Goal: Task Accomplishment & Management: Complete application form

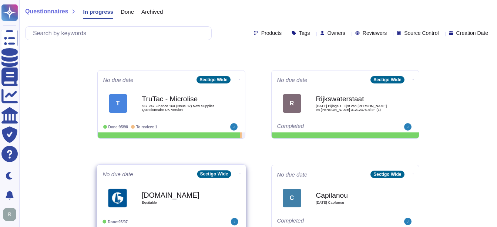
scroll to position [54, 0]
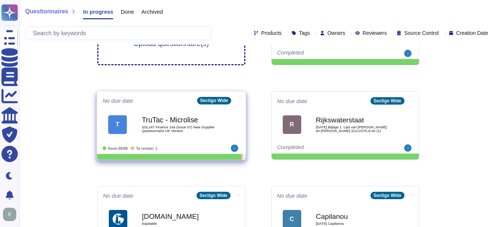
click at [162, 127] on span "SSL247 Finance 16a (Issue 07) New Supplier Questionnaire UK Version" at bounding box center [179, 128] width 75 height 7
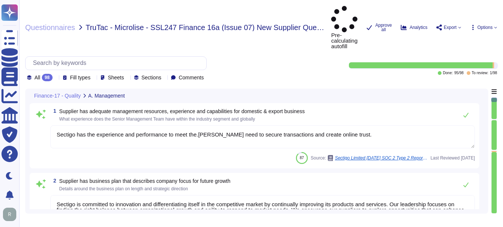
type textarea "Sectigo has the experience and performance to meet the.[PERSON_NAME] need to se…"
type textarea "Sectigo is committed to innovation and differentiating itself in the competitiv…"
type textarea "At Sectigo, safety is a critical factor that we prioritize in our operations. W…"
type textarea "Management conducts formal reviews of the Information Security Management Syste…"
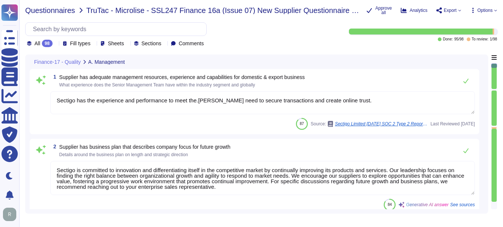
click at [55, 9] on span "Questionnaires" at bounding box center [50, 10] width 50 height 7
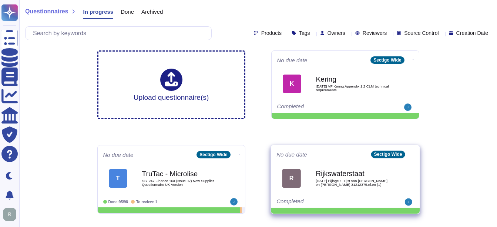
click at [353, 179] on span "[DATE] Bijlage 1. Lijst van [PERSON_NAME] en [PERSON_NAME] 31212375.nl.en (1)" at bounding box center [353, 182] width 75 height 7
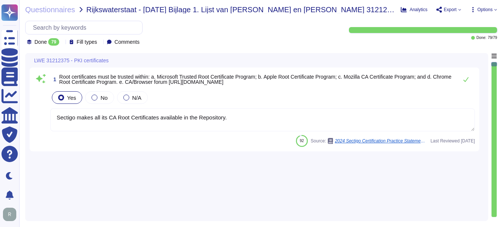
type textarea "Sectigo makes all its CA Root Certificates available in the Repository."
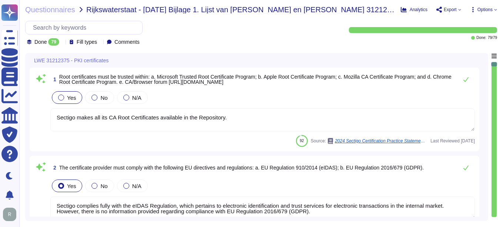
type textarea "Sectigo complies fully with the eIDAS Regulation, which pertains to electronic …"
type textarea "As detailed in this CPS, Sectigo offers a range of distinct Certificate types."
type textarea "We utilize TLS 1.2 or higher for all data in transit, ensuring compliance with …"
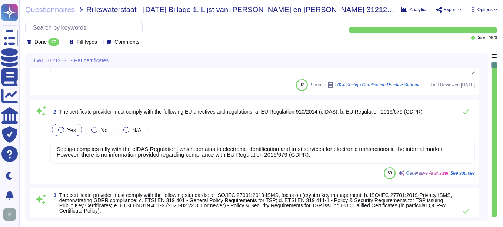
scroll to position [74, 0]
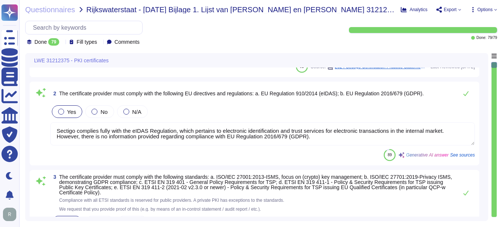
type textarea "We maintain ISO 27001 certification, along with other certifications such as SO…"
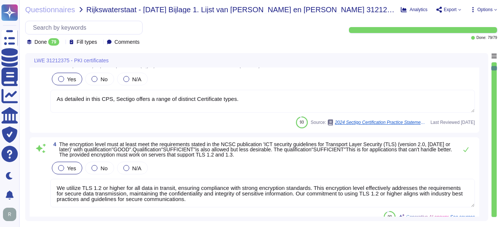
scroll to position [222, 0]
type textarea "Your enterprise sales representative will share the details."
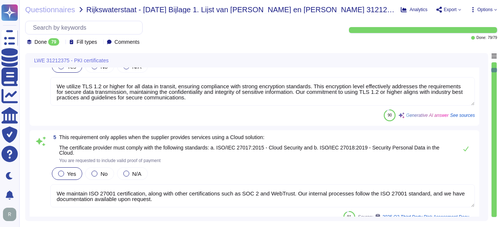
scroll to position [333, 0]
type textarea "Your enterprise sales representative will share the details."
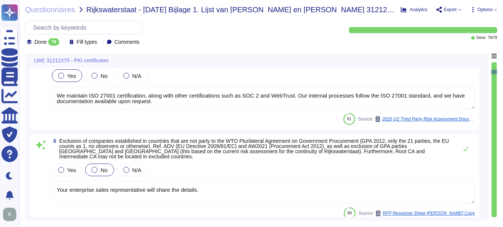
type textarea "Depending on the circumstances and the type of Certificate, a Private Key can b…"
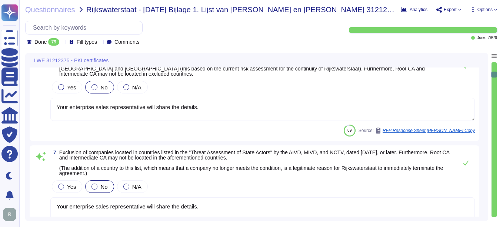
scroll to position [593, 0]
type textarea "A Precertificate, as described in RFC 6962 - Certificate Transparency, shall no…"
type textarea "We provide publicly trusted Organization Validation (OV) certificates as part o…"
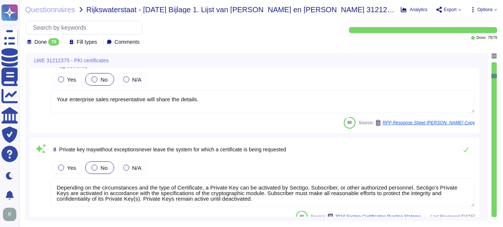
click at [64, 101] on icon at bounding box center [145, 148] width 166 height 95
click at [37, 58] on span "All" at bounding box center [37, 60] width 6 height 7
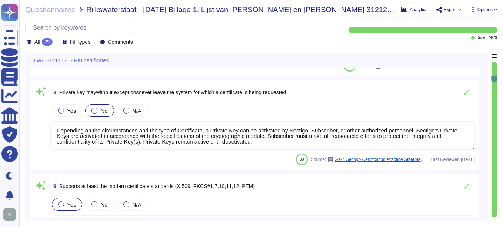
type textarea "Our solution provides a comprehensive and documented RESTful API that supports …"
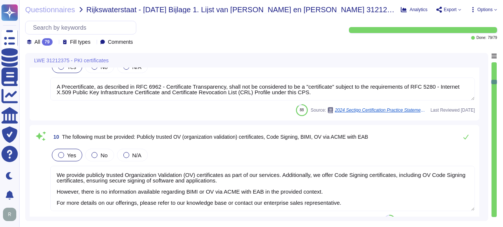
type textarea "If the Subordinate CA Certificate is not allowed to issue certificates with an …"
type textarea "Sectigo issues X.509v2 CRLs, as profiled in RFC5280, and updates them at least …"
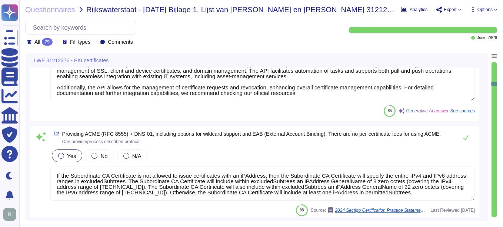
type textarea "Sectigo Certificates allow for manual editing of fields after they are pre-fill…"
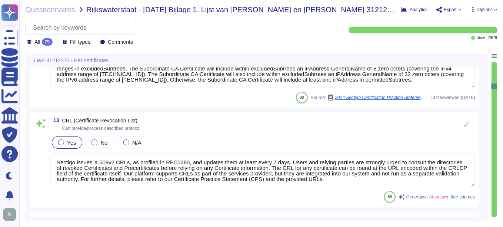
type textarea "Sectigo's digital certificates include: o"
type textarea "additional OIDs are not supported"
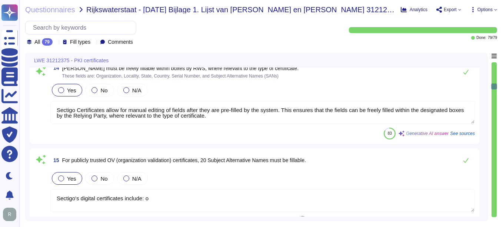
scroll to position [1259, 0]
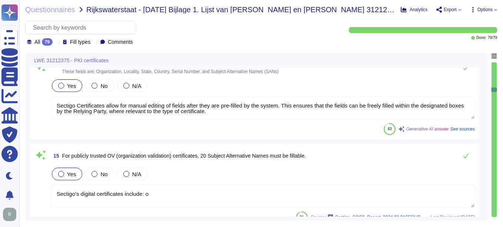
type textarea "Sectigo offers a fully outsourced enterprise public key infrastructure service …"
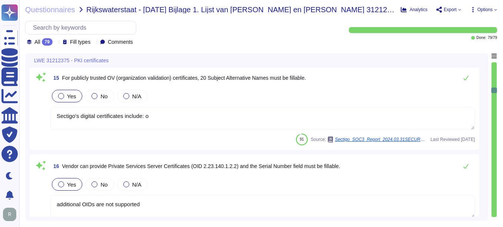
type textarea "All components of the service are hosted in colocation centers operated by Equi…"
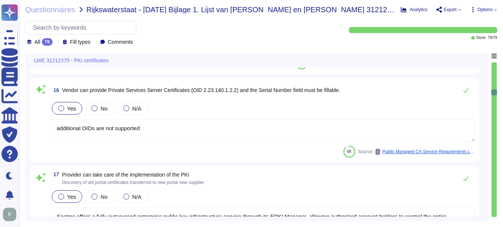
type textarea "Our solution offers a comprehensive and documented RESTful API that supports va…"
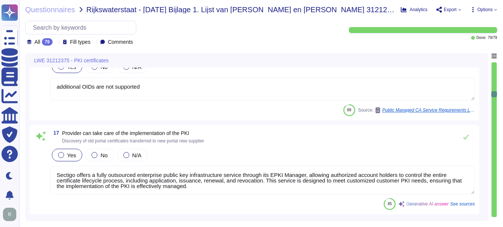
type textarea "Sectigo Certificate Manager (SCM) offers robust reporting capabilities through …"
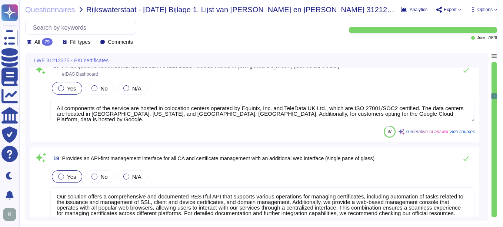
type textarea "You can discuss this with your enterprise sales representative."
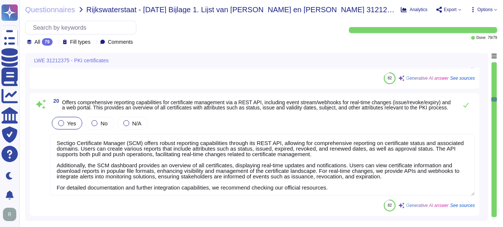
type textarea "Sectigo provides a self-service ticketing system as part of our support portal,…"
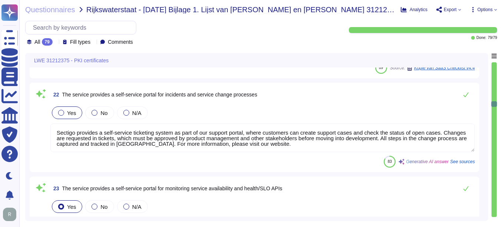
type textarea "Sectigo provides a self-service ticketing system as part of our support portal,…"
type textarea "Yes, our solution includes a self-service enrollment form that allows users to …"
type textarea "Sectigo provides REST APIs to integrate logging information into your monitorin…"
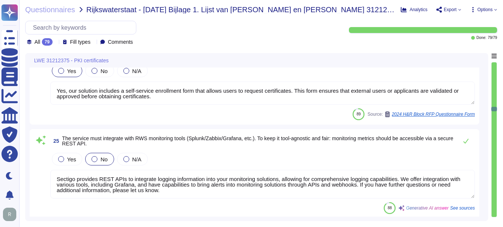
type textarea "The Certificate validity period will be from 1 to 10 years, however, Sectigo re…"
type textarea "The confidentiality agreement shall be defined in collaboration with Sectigo Le…"
type textarea "Our customers manage user provisioning. Please refer the URL -[URL][DOMAIN_NAME…"
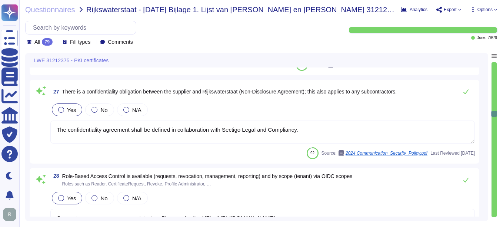
type textarea "Sectigo supports rekeys on: Replacement, which is when a Subscriber wishes to c…"
type textarea "Integration with Active Directory is supported, and Azure AD SSO can be impleme…"
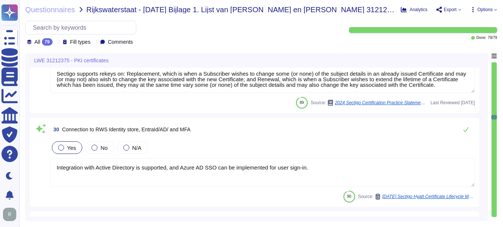
type textarea "Backup of critical business information is performed daily and is stored offsit…"
type textarea "The Recovery Time Objective (RTO) timeframe is 12 hours."
type textarea "The availability (uptime) for the Certificate Authority (CA) services, includin…"
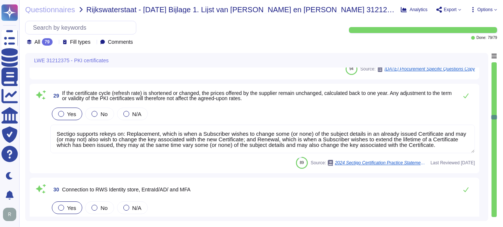
type textarea "The Certificate validity period will be from 1 to 10 years, however, Sectigo re…"
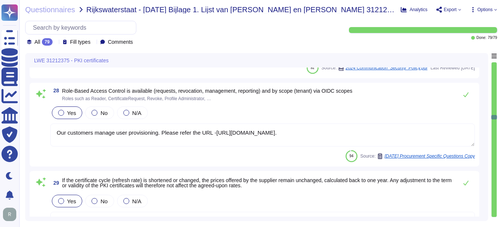
scroll to position [2481, 0]
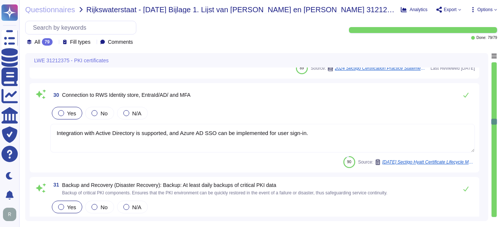
type textarea "The availability (uptime) for the Certificate Authority (CA) services, includin…"
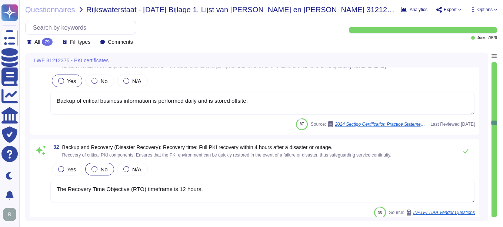
type textarea "Our organization operates a 24x7x365 security operations center that oversees t…"
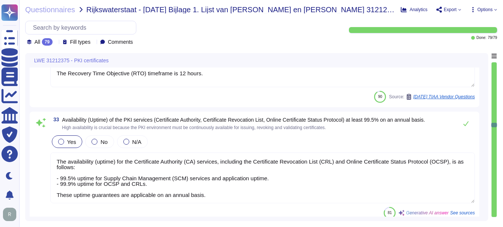
type textarea "Sectigo has a formal Incident Response Plan in place, which includes documented…"
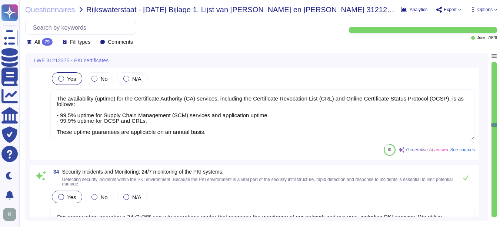
scroll to position [2963, 0]
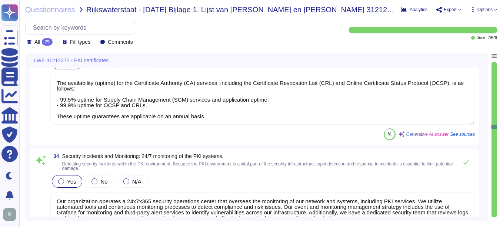
type textarea "Sectigo makes reasonable efforts to notify Subscribers via e-mail of the immine…"
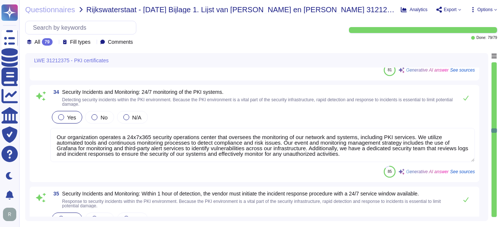
type textarea "Pass. Our Sectigo Certificate Manager (SCM) supports the issuance of certificat…"
type textarea "Sectigo allows Subscribers to request a reissue of their Certificate within a 3…"
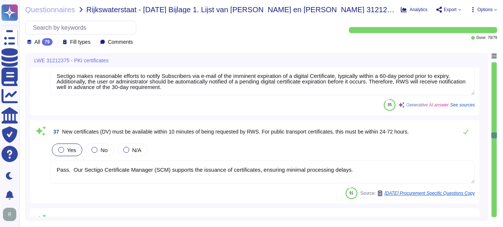
type textarea "Sectigo provides certificate status services that are available 24/7. The Secti…"
type textarea "If the publisher responds within 72 hours, Sectigo and the publisher will deter…"
type textarea "Occasionally it may take us longer than a month, taking into account the comple…"
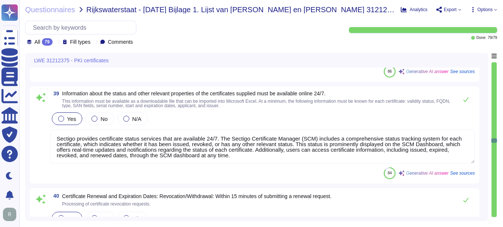
scroll to position [3630, 0]
type textarea "Once a certificate has been revoked the revocation will be reflected in the OCS…"
type textarea "The self-service ticketing system is part of our support portal, where customer…"
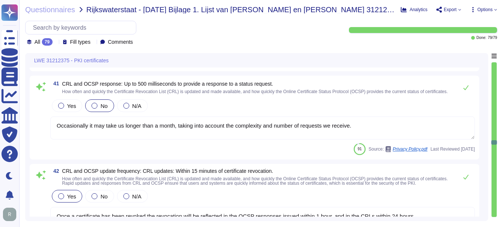
type textarea "Sectigo offers a comprehensive helpdesk support system that includes a dedicate…"
type textarea "The audit log can be downloaded from Sectigo SCM. There is an Audit API to inte…"
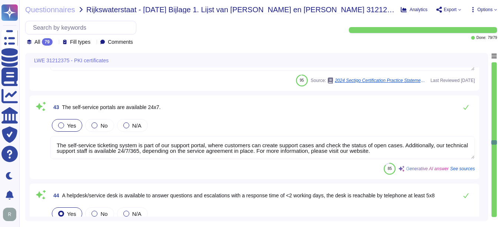
scroll to position [3852, 0]
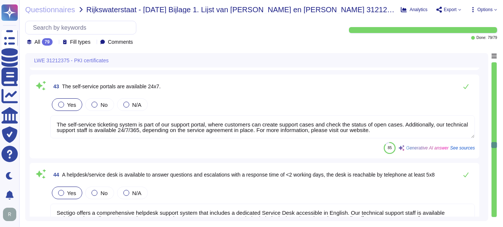
type textarea "Logs are retained for a minimum of 90 days and typically for 3 years. The reten…"
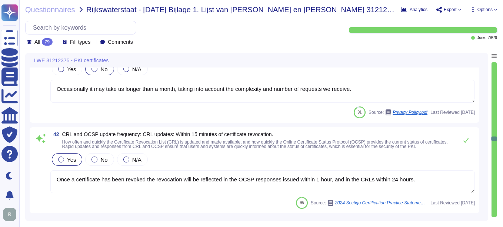
type textarea "Pass. Our Sectigo Certificate Manager (SCM) supports the issuance of certificat…"
type textarea "Sectigo allows Subscribers to request a reissue of their Certificate within a 3…"
type textarea "Sectigo provides certificate status services that are available 24/7. The Secti…"
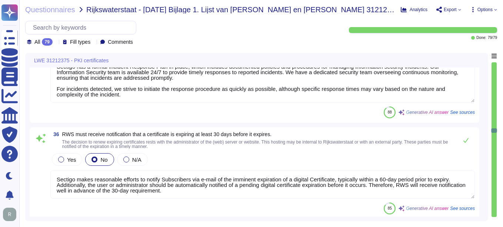
type textarea "Our organization operates a 24x7x365 security operations center that oversees t…"
type textarea "Sectigo has a formal Incident Response Plan in place, which includes documented…"
type textarea "Sectigo makes reasonable efforts to notify Subscribers via e-mail of the immine…"
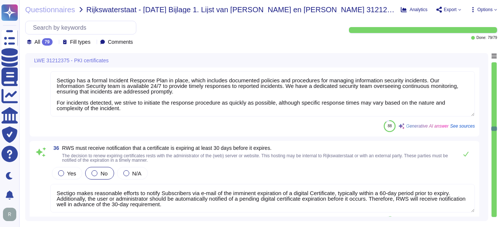
type textarea "Backup of critical business information is performed daily and is stored offsit…"
type textarea "The Recovery Time Objective (RTO) timeframe is 12 hours."
type textarea "The availability (uptime) for the Certificate Authority (CA) services, includin…"
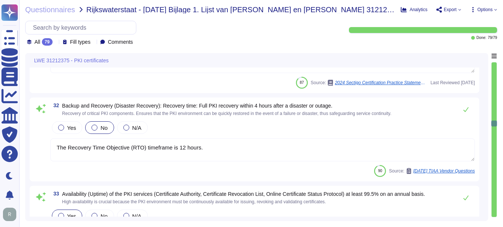
type textarea "Integration with Active Directory is supported, and Azure AD SSO can be impleme…"
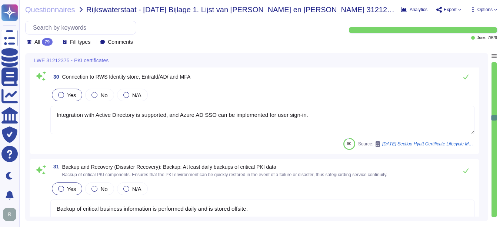
type textarea "The Certificate validity period will be from 1 to 10 years, however, Sectigo re…"
type textarea "The confidentiality agreement shall be defined in collaboration with Sectigo Le…"
type textarea "Our customers manage user provisioning. Please refer the URL -[URL][DOMAIN_NAME…"
type textarea "Sectigo supports rekeys on: Replacement, which is when a Subscriber wishes to c…"
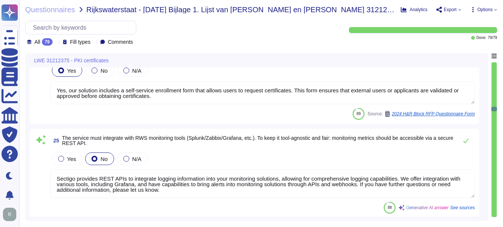
type textarea "Sectigo provides a self-service ticketing system as part of our support portal,…"
type textarea "Yes, our solution includes a self-service enrollment form that allows users to …"
type textarea "Sectigo provides REST APIs to integrate logging information into your monitorin…"
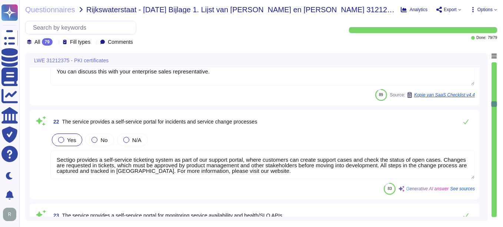
type textarea "Sectigo Certificate Manager (SCM) offers robust reporting capabilities through …"
type textarea "You can discuss this with your enterprise sales representative."
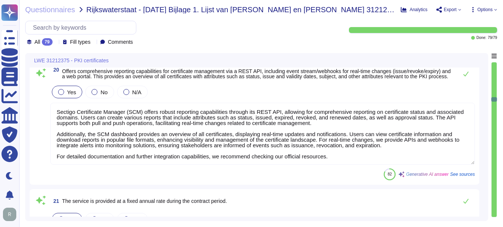
type textarea "Sectigo offers a fully outsourced enterprise public key infrastructure service …"
type textarea "All components of the service are hosted in colocation centers operated by Equi…"
type textarea "Our solution offers a comprehensive and documented RESTful API that supports va…"
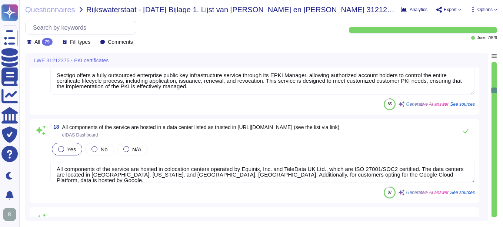
type textarea "Sectigo issues X.509v2 CRLs, as profiled in RFC5280, and updates them at least …"
type textarea "Sectigo Certificates allow for manual editing of fields after they are pre-fill…"
type textarea "Sectigo's digital certificates include: o"
type textarea "additional OIDs are not supported"
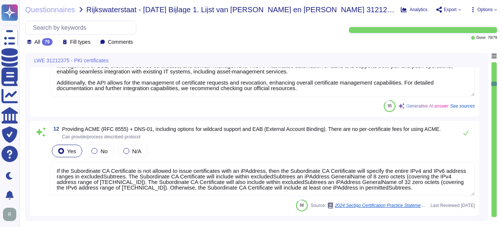
type textarea "We provide publicly trusted Organization Validation (OV) certificates as part o…"
type textarea "Our solution provides a comprehensive and documented RESTful API that supports …"
type textarea "If the Subordinate CA Certificate is not allowed to issue certificates with an …"
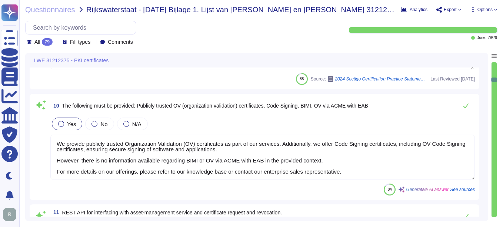
type textarea "Your enterprise sales representative will share the details."
type textarea "Depending on the circumstances and the type of Certificate, a Private Key can b…"
type textarea "A Precertificate, as described in RFC 6962 - Certificate Transparency, shall no…"
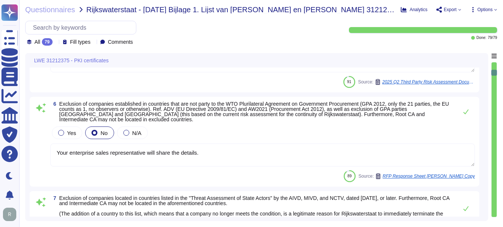
type textarea "We utilize TLS 1.2 or higher for all data in transit, ensuring compliance with …"
type textarea "We maintain ISO 27001 certification, along with other certifications such as SO…"
type textarea "Your enterprise sales representative will share the details."
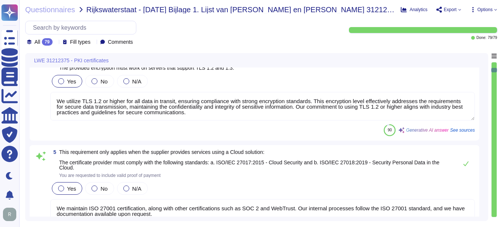
type textarea "Sectigo complies fully with the eIDAS Regulation, which pertains to electronic …"
type textarea "As detailed in this CPS, Sectigo offers a range of distinct Certificate types."
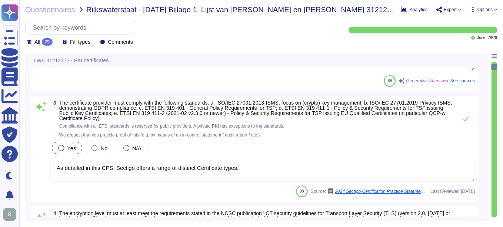
type textarea "Sectigo makes all its CA Root Certificates available in the Repository."
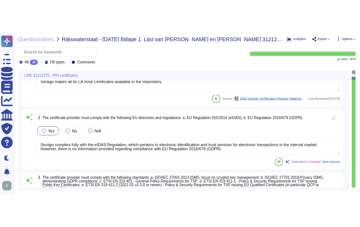
scroll to position [0, 0]
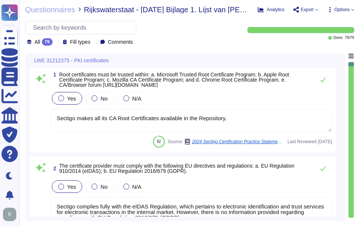
drag, startPoint x: 60, startPoint y: 74, endPoint x: 305, endPoint y: 84, distance: 245.0
click at [305, 84] on span "Root certificates must be trusted within: a. Microsoft Trusted Root Certificate…" at bounding box center [185, 80] width 252 height 16
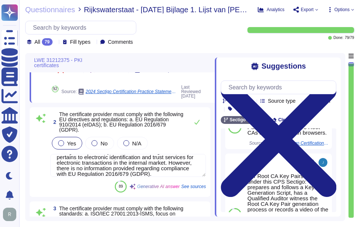
scroll to position [17, 0]
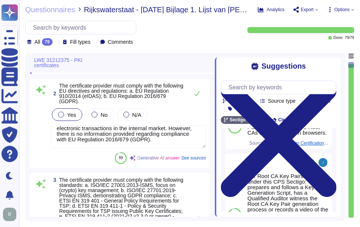
type textarea "We utilize TLS 1.2 or higher for all data in transit, ensuring compliance with …"
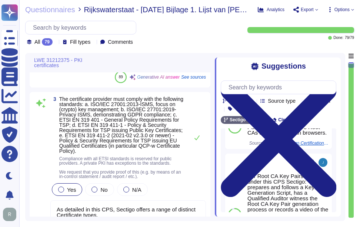
scroll to position [222, 0]
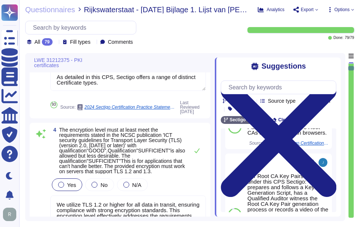
type textarea "We maintain ISO 27001 certification, along with other certifications such as SO…"
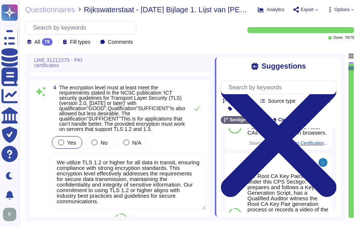
scroll to position [407, 0]
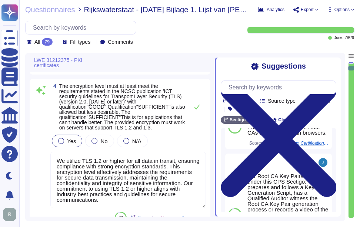
type textarea "Your enterprise sales representative will share the details."
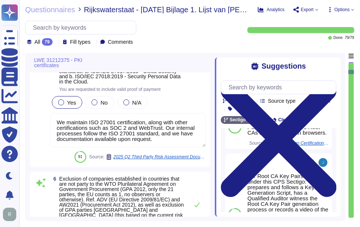
type textarea "Your enterprise sales representative will share the details."
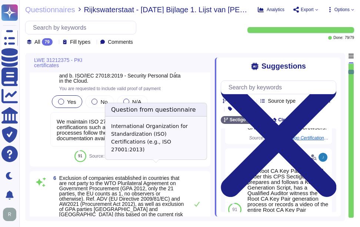
scroll to position [222, 0]
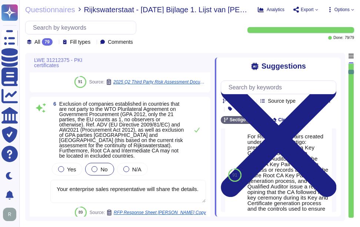
type textarea "Depending on the circumstances and the type of Certificate, a Private Key can b…"
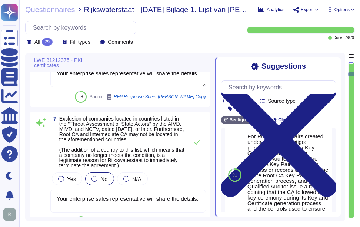
type textarea "A Precertificate, as described in RFC 6962 - Certificate Transparency, shall no…"
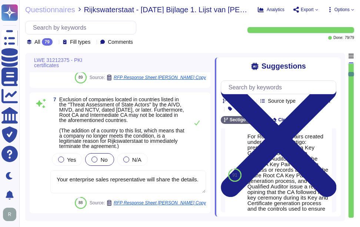
scroll to position [815, 0]
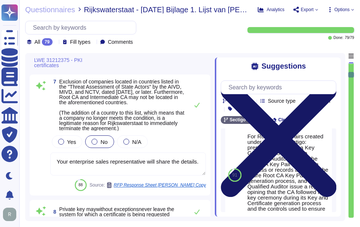
click at [334, 81] on icon at bounding box center [279, 139] width 116 height 116
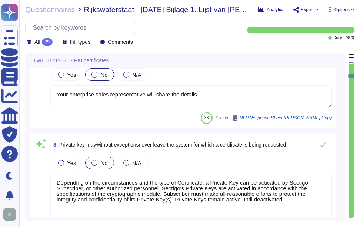
type textarea "We provide publicly trusted Organization Validation (OV) certificates as part o…"
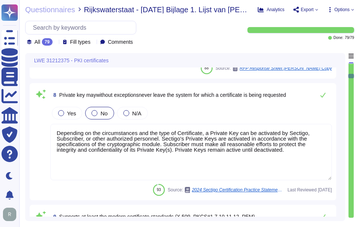
scroll to position [852, 0]
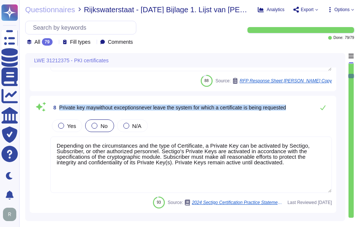
drag, startPoint x: 60, startPoint y: 113, endPoint x: 292, endPoint y: 114, distance: 232.2
click at [292, 114] on div "8 Private key maywithout exceptionsnever leave the system for which a certifica…" at bounding box center [190, 107] width 281 height 15
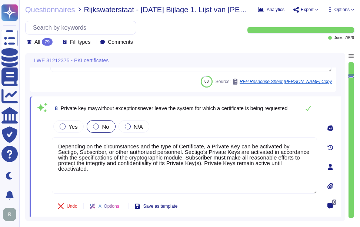
type textarea "We provide publicly trusted Organization Validation (OV) certificates as part o…"
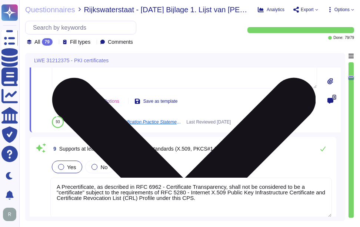
scroll to position [1000, 0]
type textarea "Our solution provides a comprehensive and documented RESTful API that supports …"
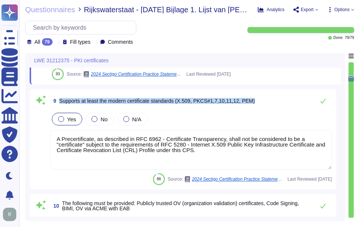
drag, startPoint x: 60, startPoint y: 101, endPoint x: 266, endPoint y: 95, distance: 206.0
click at [266, 95] on div "9 Supports at least the modern certificate standards (X.509, PKCS#1,7,10,11,12,…" at bounding box center [190, 100] width 281 height 15
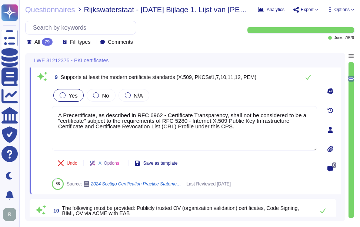
type textarea "Our solution provides a comprehensive and documented RESTful API that supports …"
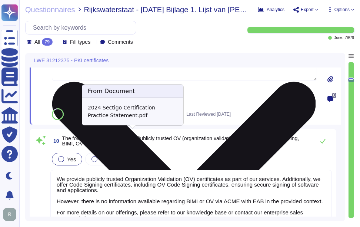
scroll to position [1111, 0]
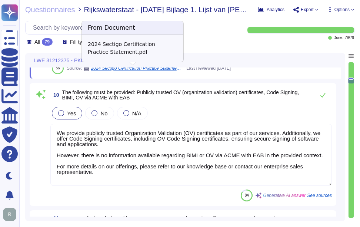
type textarea "If the Subordinate CA Certificate is not allowed to issue certificates with an …"
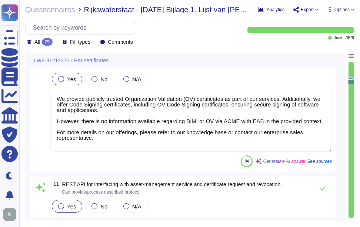
type textarea "Sectigo issues X.509v2 CRLs, as profiled in RFC5280, and updates them at least …"
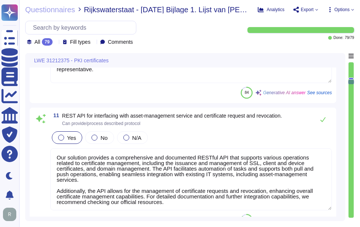
scroll to position [1222, 0]
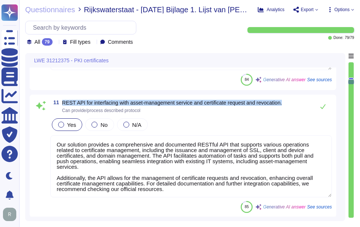
drag, startPoint x: 62, startPoint y: 101, endPoint x: 299, endPoint y: 97, distance: 236.7
click at [299, 97] on div "11 REST API for interfacing with asset-management service and certificate reque…" at bounding box center [183, 155] width 307 height 123
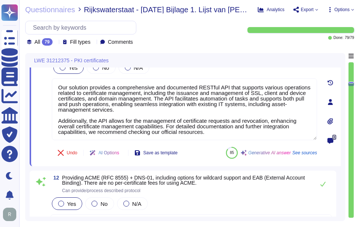
type textarea "Sectigo Certificates allow for manual editing of fields after they are pre-fill…"
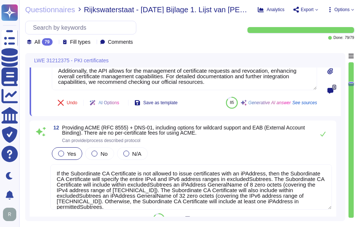
scroll to position [1, 0]
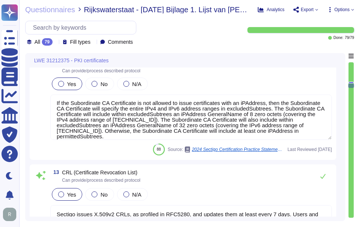
type textarea "Sectigo's digital certificates include: o"
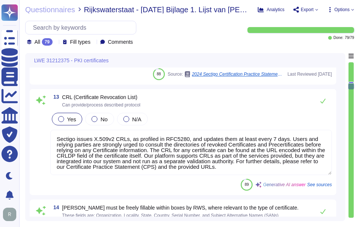
scroll to position [1444, 0]
type textarea "additional OIDs are not supported"
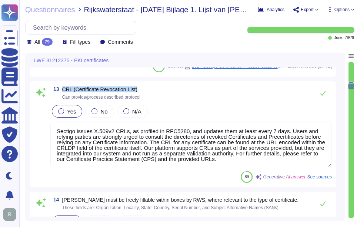
drag, startPoint x: 138, startPoint y: 89, endPoint x: 62, endPoint y: 89, distance: 75.6
click at [62, 89] on span "CRL (Certificate Revocation List)" at bounding box center [101, 89] width 78 height 5
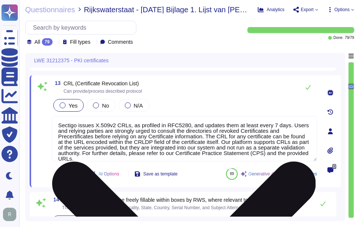
scroll to position [6, 0]
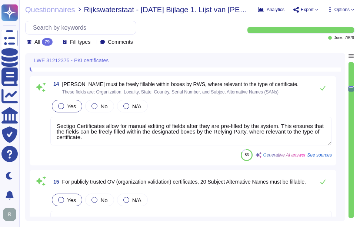
type textarea "Sectigo offers a fully outsourced enterprise public key infrastructure service …"
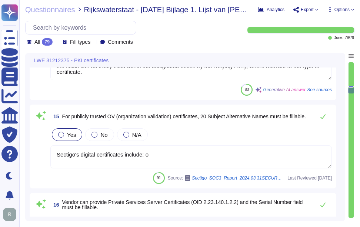
type textarea "All components of the service are hosted in colocation centers operated by Equi…"
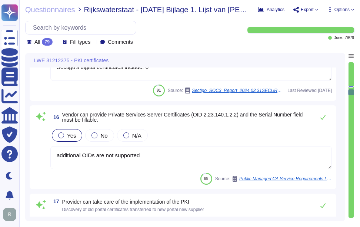
type textarea "Our solution offers a comprehensive and documented RESTful API that supports va…"
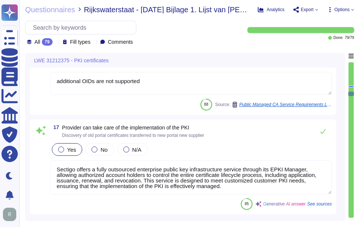
scroll to position [1, 0]
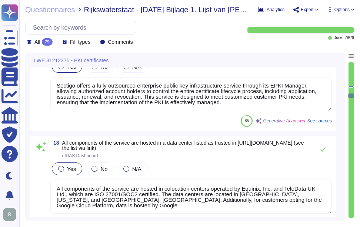
type textarea "Sectigo Certificate Manager (SCM) offers robust reporting capabilities through …"
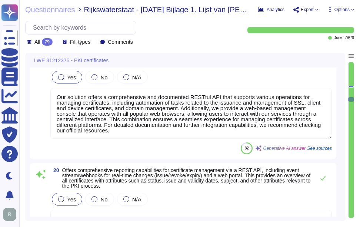
type textarea "You can discuss this with your enterprise sales representative."
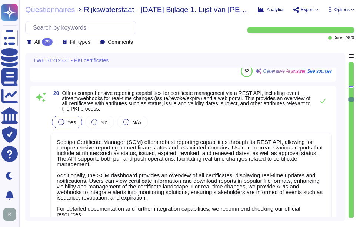
type textarea "Sectigo provides a self-service ticketing system as part of our support portal,…"
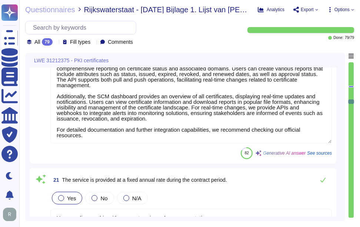
type textarea "Sectigo provides a self-service ticketing system as part of our support portal,…"
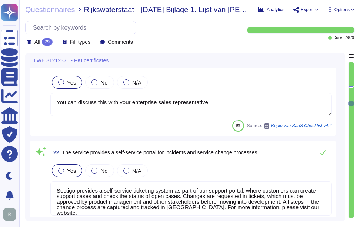
type textarea "Yes, our solution includes a self-service enrollment form that allows users to …"
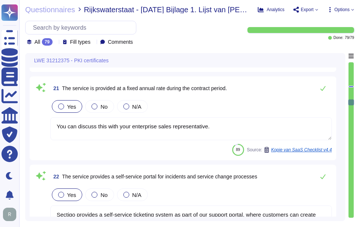
scroll to position [2259, 0]
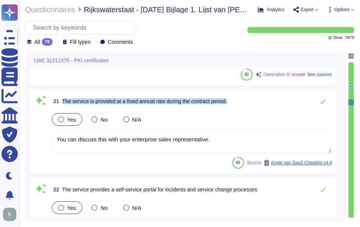
drag, startPoint x: 63, startPoint y: 101, endPoint x: 243, endPoint y: 89, distance: 180.7
click at [243, 89] on div "21 The service is provided at a fixed annual rate during the contract period. Y…" at bounding box center [183, 131] width 307 height 84
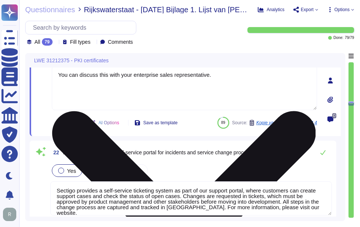
type textarea "Yes, our solution includes a self-service enrollment form that allows users to …"
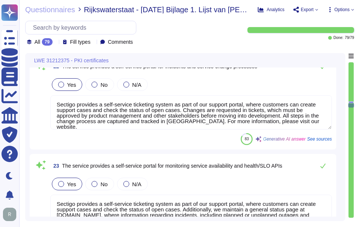
scroll to position [2407, 0]
type textarea "Sectigo provides REST APIs to integrate logging information into your monitorin…"
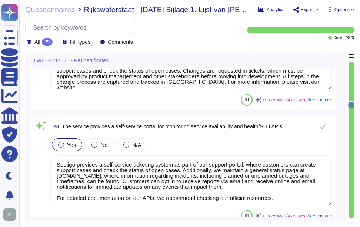
scroll to position [1, 0]
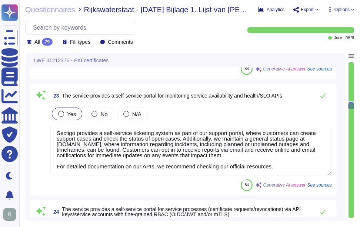
type textarea "The Certificate validity period will be from 1 to 10 years, however, Sectigo re…"
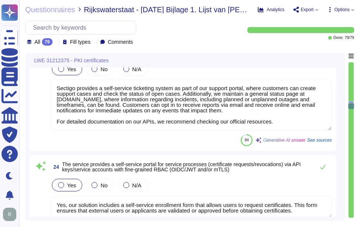
scroll to position [2518, 0]
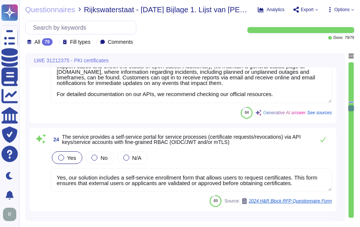
type textarea "The confidentiality agreement shall be defined in collaboration with Sectigo Le…"
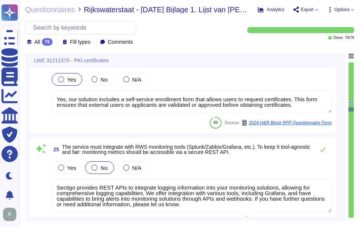
scroll to position [2630, 0]
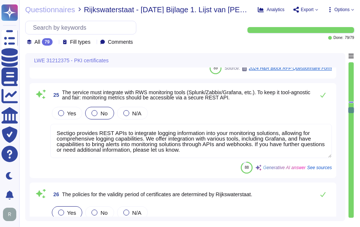
type textarea "Our customers manage user provisioning. Please refer the URL -[URL][DOMAIN_NAME…"
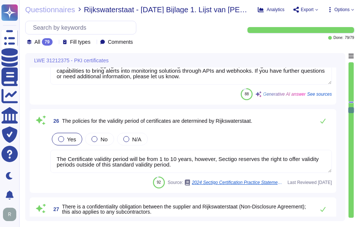
scroll to position [2741, 0]
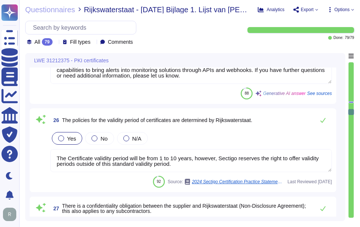
type textarea "Sectigo supports rekeys on: Replacement, which is when a Subscriber wishes to c…"
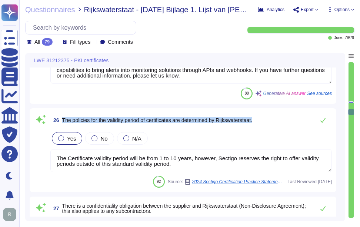
drag, startPoint x: 63, startPoint y: 118, endPoint x: 272, endPoint y: 120, distance: 209.6
click at [272, 120] on div "26 The policies for the validity period of certificates are determined by Rijks…" at bounding box center [190, 120] width 281 height 15
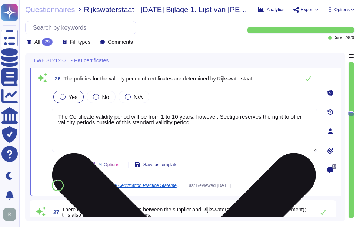
type textarea "Sectigo supports rekeys on: Replacement, which is when a Subscriber wishes to c…"
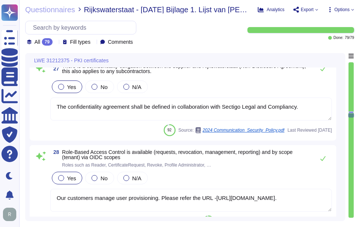
type textarea "Integration with Active Directory is supported, and Azure AD SSO can be impleme…"
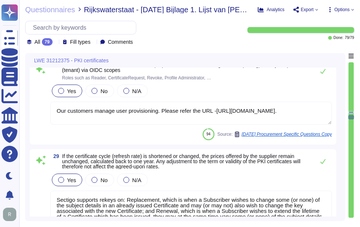
type textarea "Backup of critical business information is performed daily and is stored offsit…"
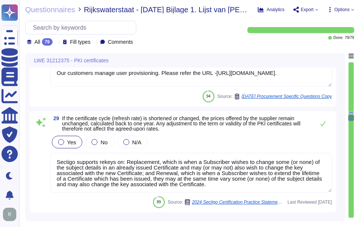
type textarea "The Recovery Time Objective (RTO) timeframe is 12 hours."
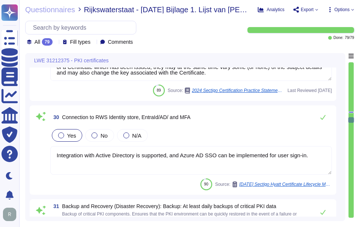
type textarea "The availability (uptime) for the Certificate Authority (CA) services, includin…"
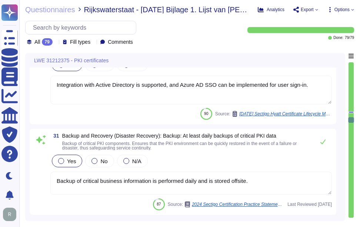
scroll to position [3222, 0]
